Goal: Book appointment/travel/reservation

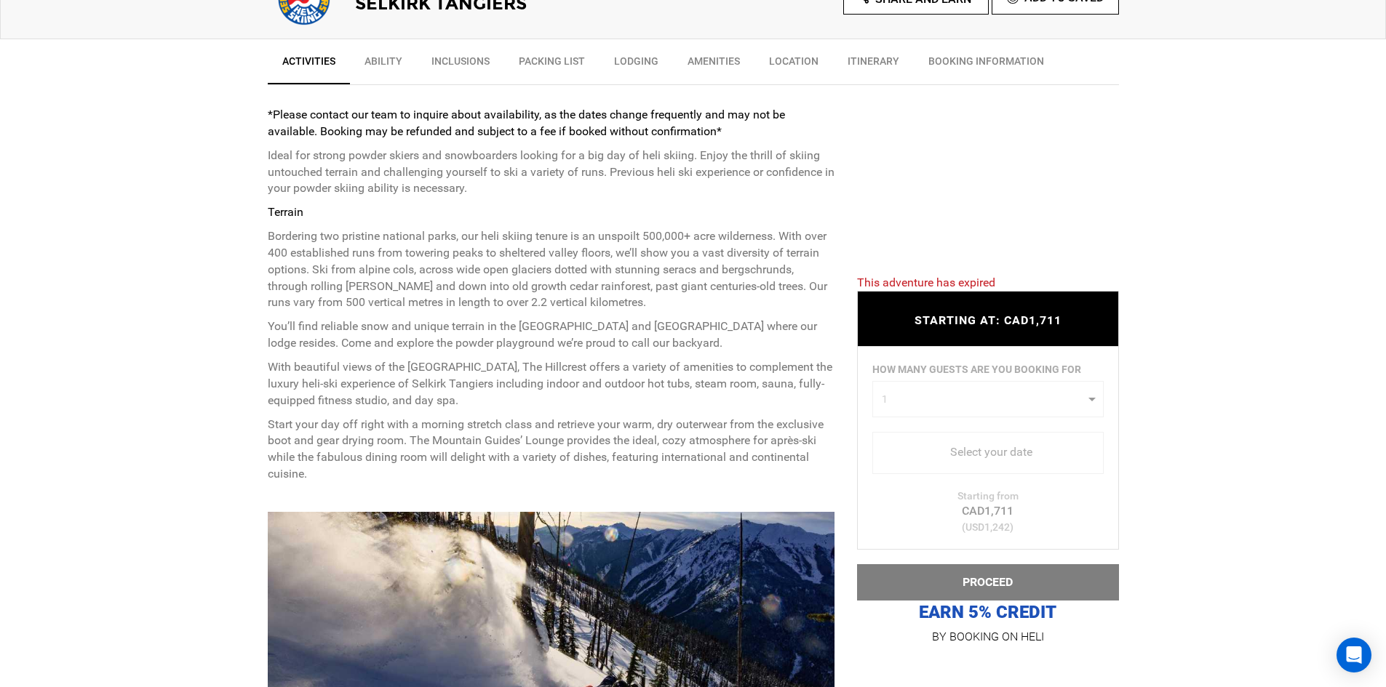
scroll to position [582, 0]
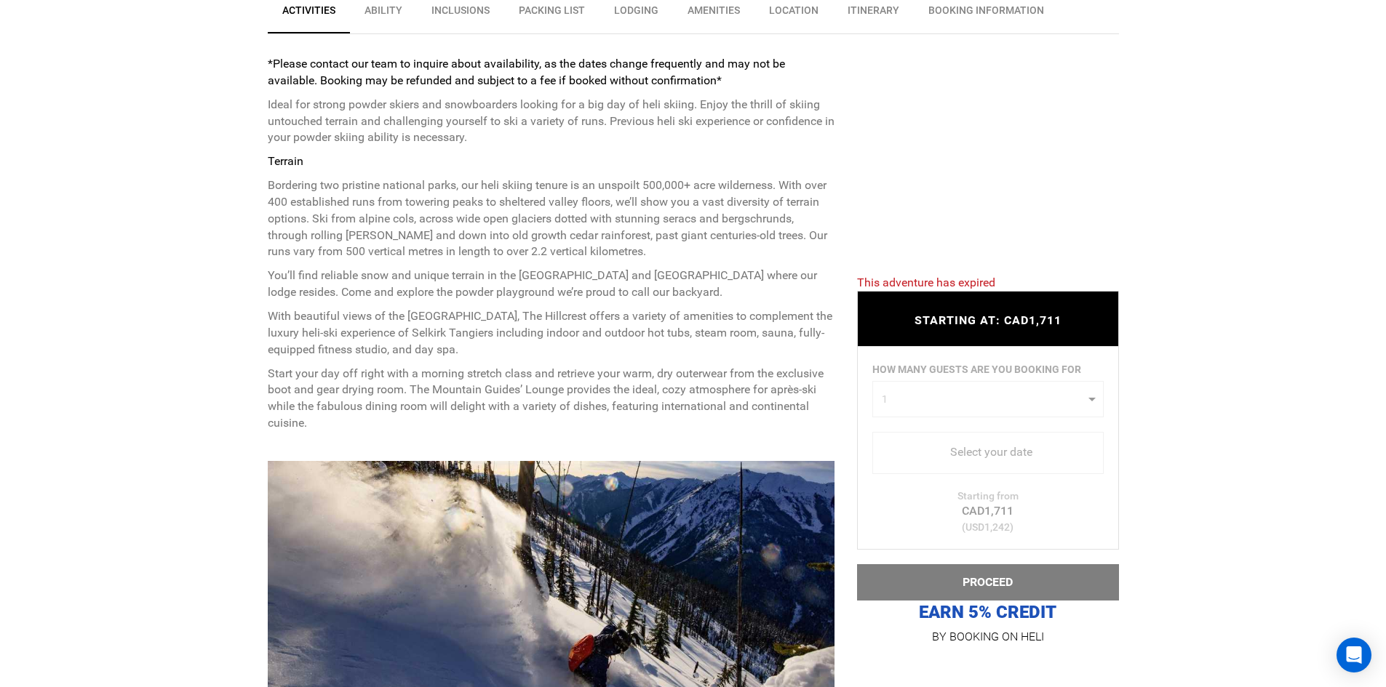
click at [1027, 452] on div "HOW MANY GUESTS ARE YOU BOOKING FOR 1 0 1 2 3 4 5 0 1 2 3 4 5 Select your date …" at bounding box center [988, 448] width 262 height 203
click at [962, 455] on div "HOW MANY GUESTS ARE YOU BOOKING FOR 1 0 1 2 3 4 5 0 1 2 3 4 5 Select your date …" at bounding box center [988, 448] width 262 height 203
click at [918, 450] on div "HOW MANY GUESTS ARE YOU BOOKING FOR 1 0 1 2 3 4 5 0 1 2 3 4 5 Select your date …" at bounding box center [988, 448] width 262 height 203
click at [984, 396] on div "HOW MANY GUESTS ARE YOU BOOKING FOR 1 0 1 2 3 4 5 0 1 2 3 4 5 Select your date …" at bounding box center [988, 448] width 262 height 203
click at [1089, 396] on div "HOW MANY GUESTS ARE YOU BOOKING FOR 1 0 1 2 3 4 5 0 1 2 3 4 5 Select your date …" at bounding box center [988, 448] width 262 height 203
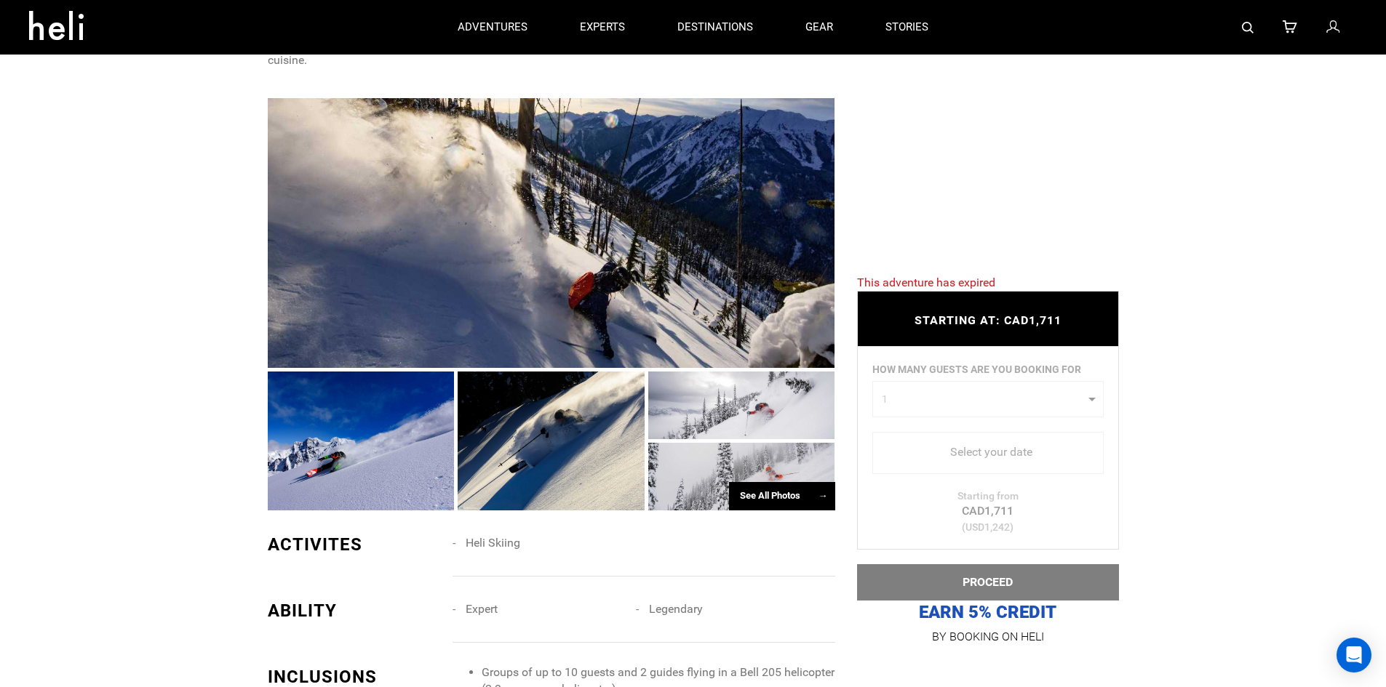
scroll to position [727, 0]
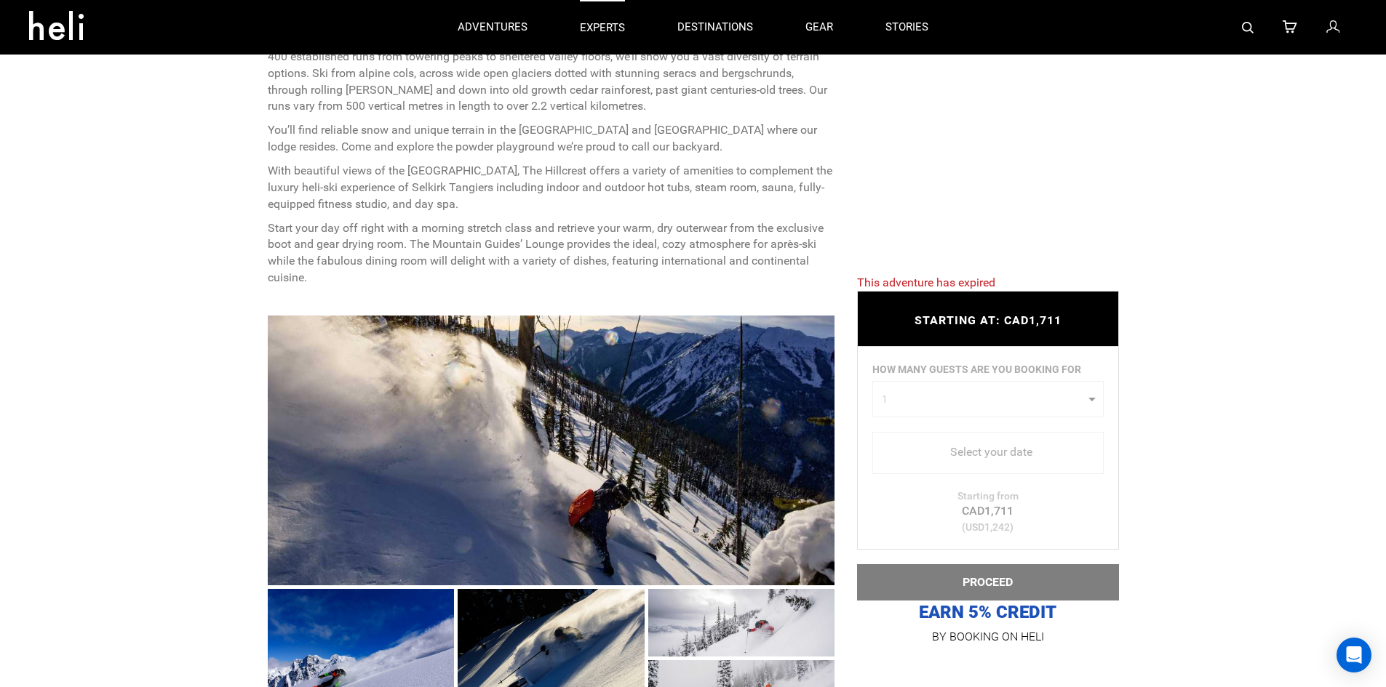
click at [621, 31] on p "experts" at bounding box center [602, 27] width 45 height 15
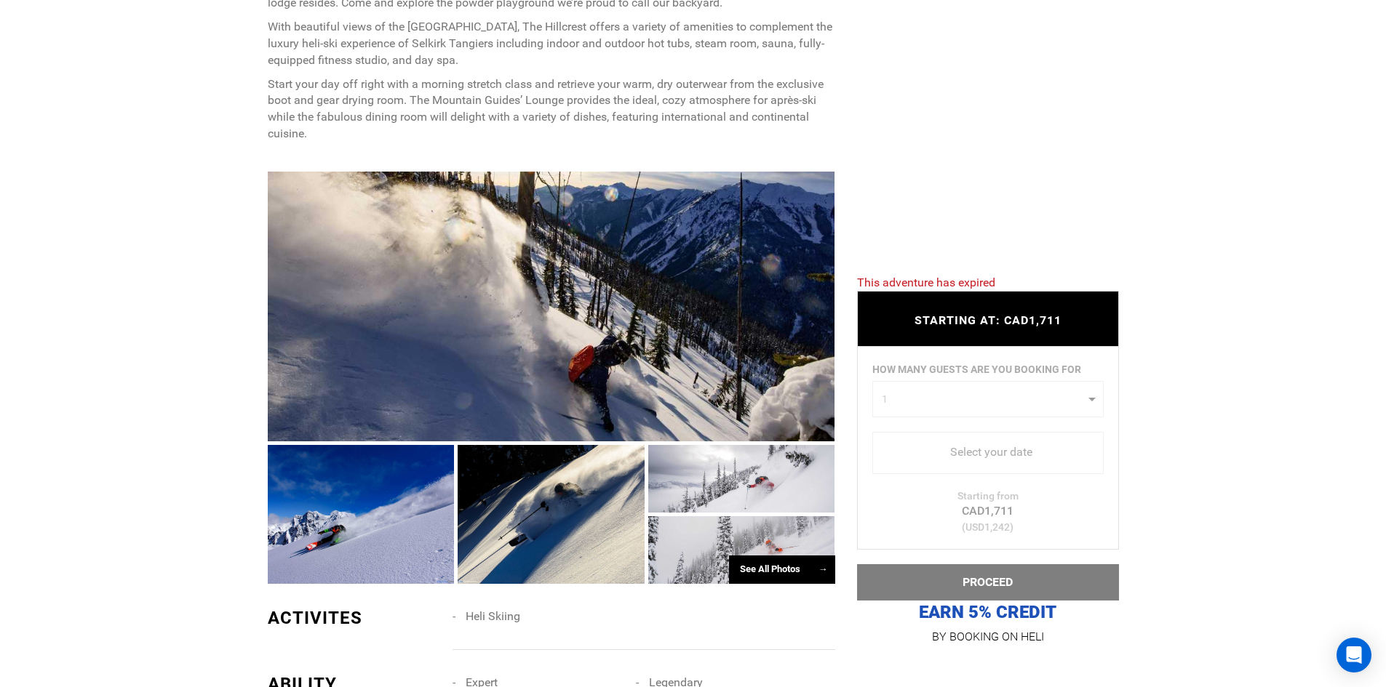
scroll to position [873, 0]
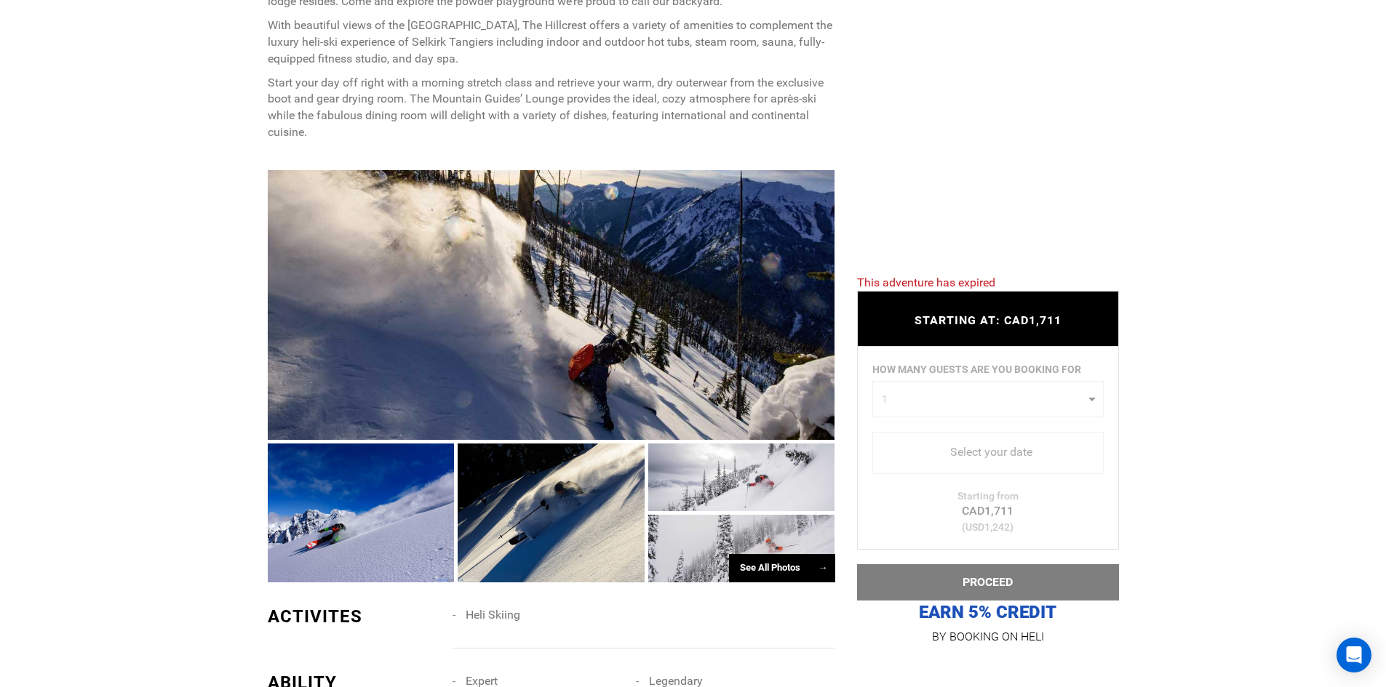
click at [977, 311] on div "STARTING AT: CAD1,711 STARTING AT: CAD1,711" at bounding box center [988, 319] width 262 height 55
click at [1086, 398] on div "HOW MANY GUESTS ARE YOU BOOKING FOR 1 0 1 2 3 4 5 0 1 2 3 4 5 Select your date …" at bounding box center [988, 448] width 262 height 203
click at [940, 461] on div "HOW MANY GUESTS ARE YOU BOOKING FOR 1 0 1 2 3 4 5 0 1 2 3 4 5 Select your date …" at bounding box center [988, 448] width 262 height 203
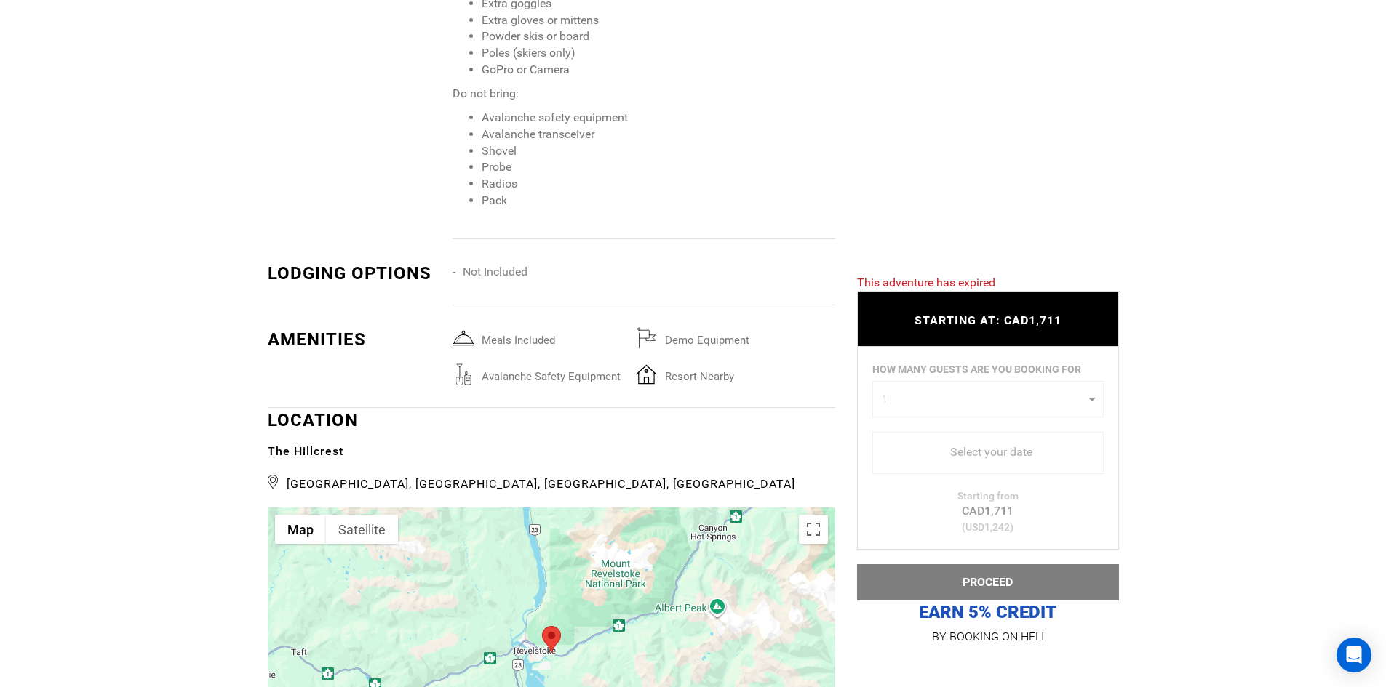
scroll to position [2255, 0]
